Goal: Task Accomplishment & Management: Use online tool/utility

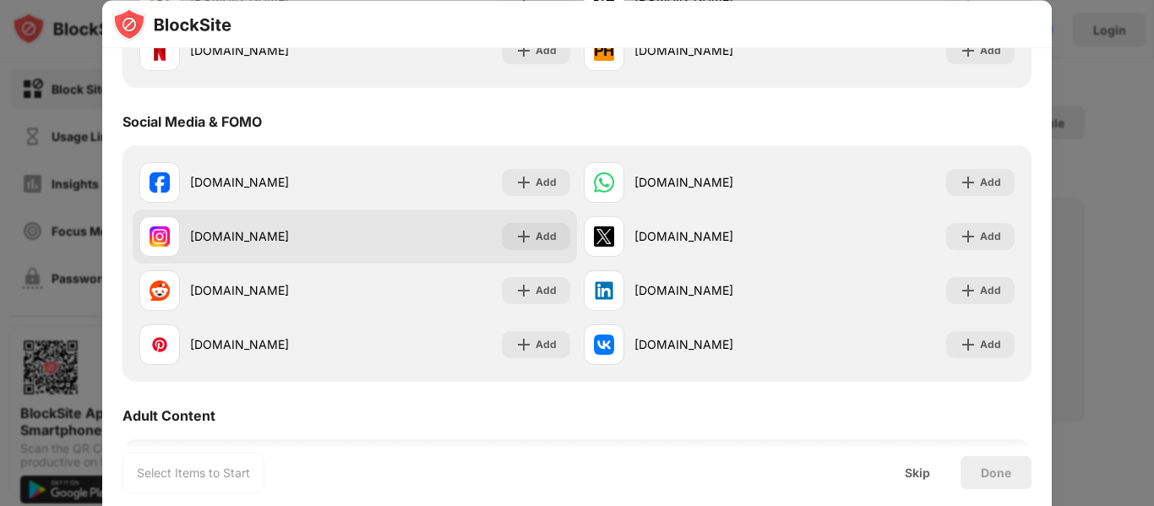
scroll to position [760, 0]
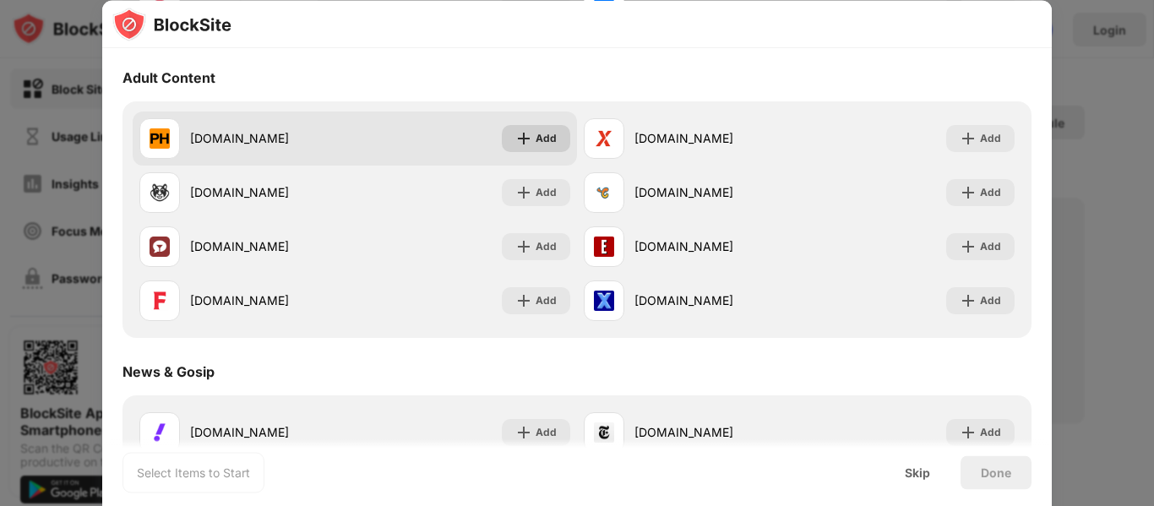
click at [538, 128] on div "Add" at bounding box center [536, 138] width 68 height 27
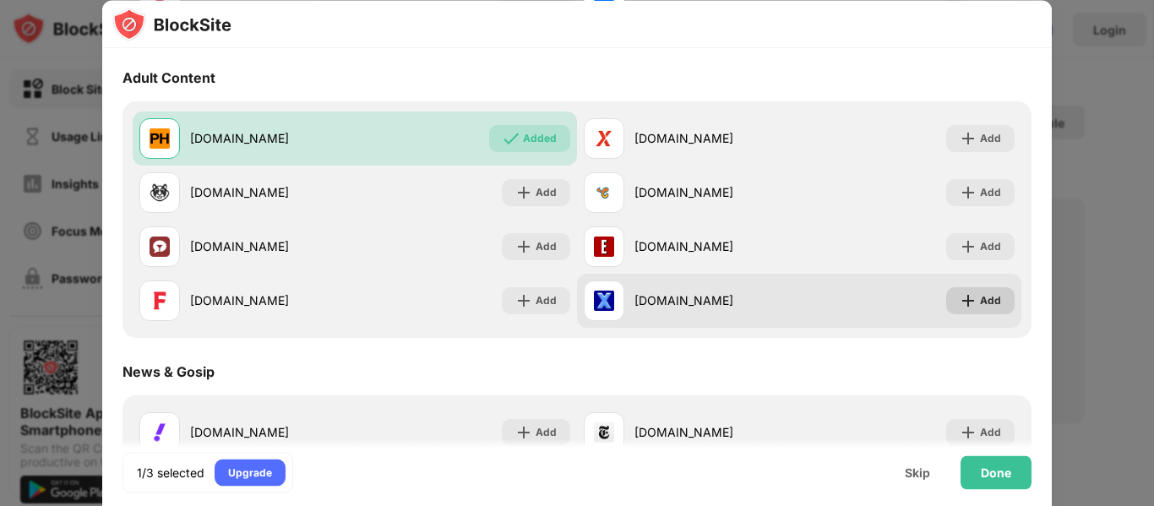
click at [990, 302] on div "Add" at bounding box center [980, 300] width 68 height 27
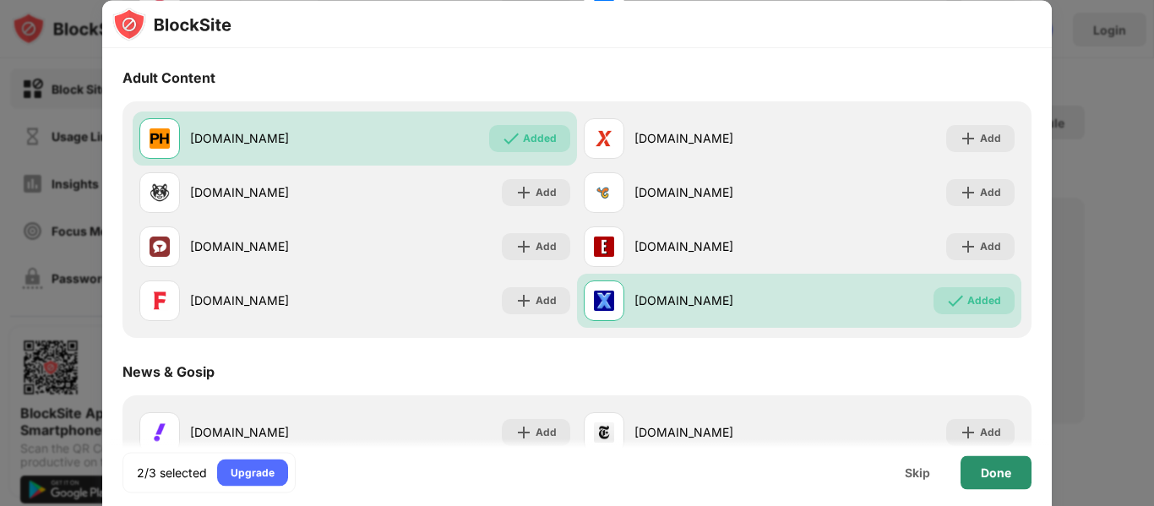
click at [974, 476] on div "Done" at bounding box center [996, 472] width 71 height 34
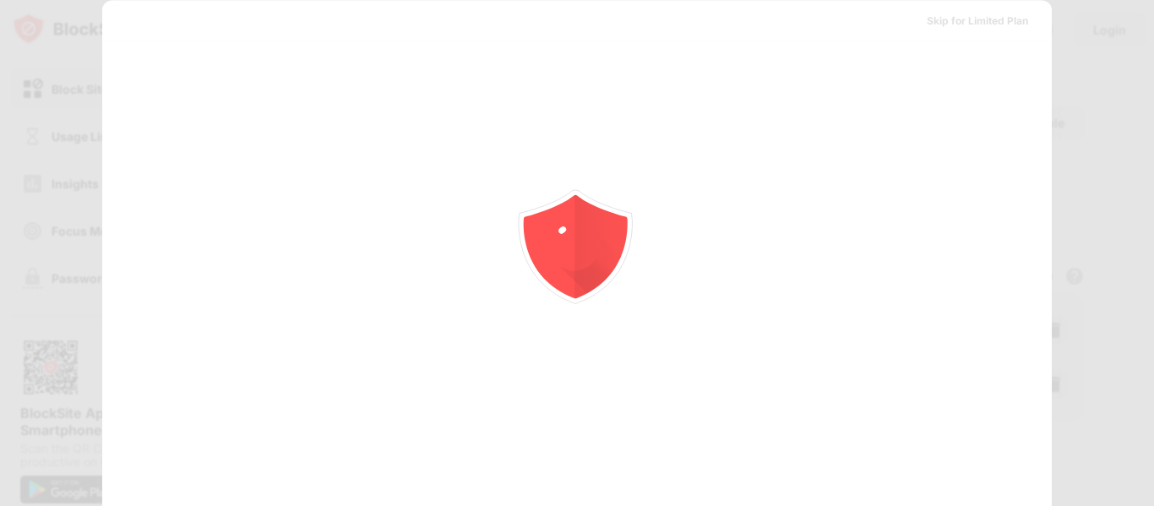
scroll to position [0, 0]
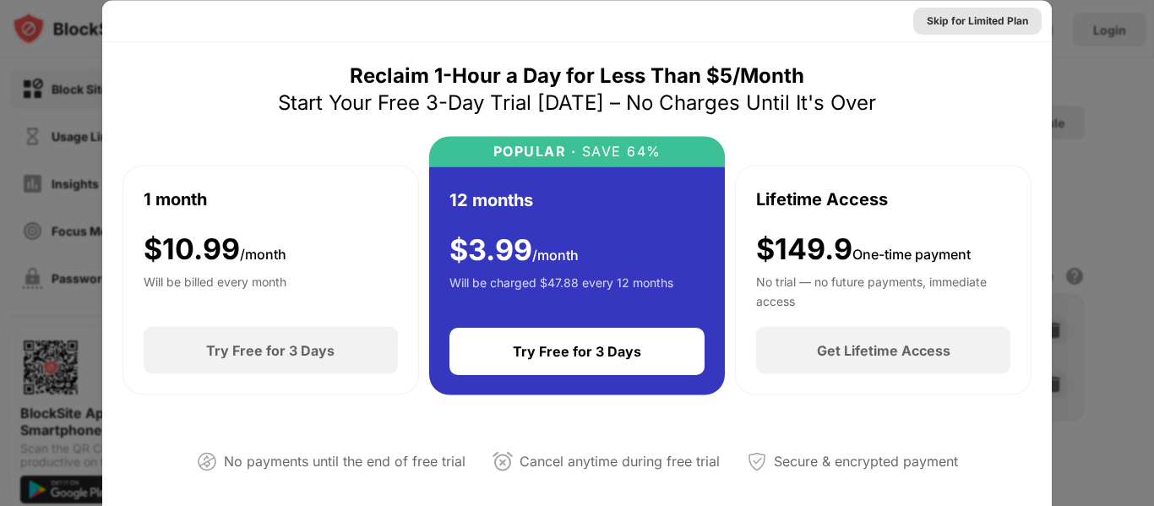
click at [1008, 15] on div "Skip for Limited Plan" at bounding box center [977, 20] width 101 height 17
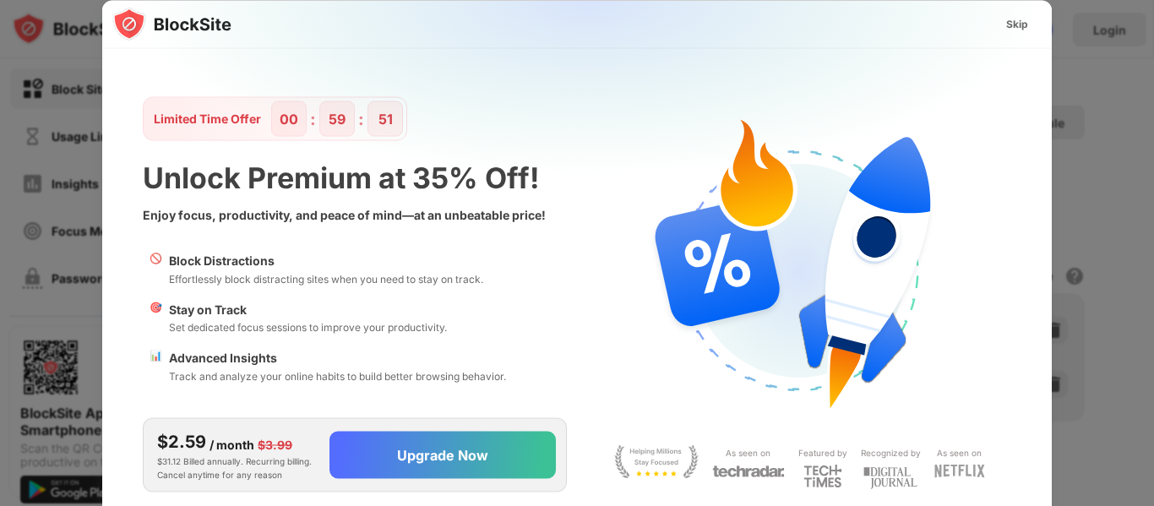
click at [1066, 142] on div at bounding box center [577, 253] width 1154 height 506
